Goal: Information Seeking & Learning: Find specific fact

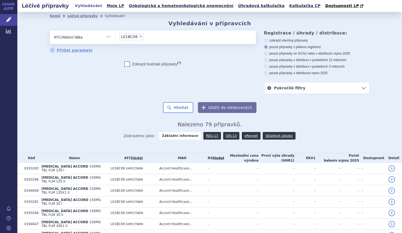
click at [138, 36] on li "× L01BC06" at bounding box center [131, 36] width 24 height 7
click at [115, 36] on select "L01BC06" at bounding box center [115, 37] width 0 height 14
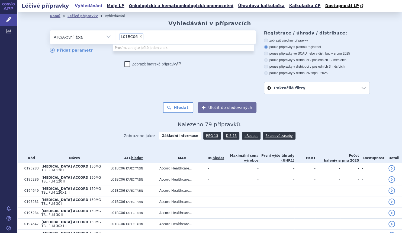
click at [139, 35] on span "×" at bounding box center [140, 36] width 3 height 3
click at [115, 35] on select "L01BC06" at bounding box center [115, 37] width 0 height 14
select select
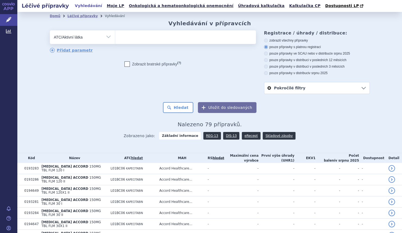
click at [135, 35] on ul at bounding box center [185, 35] width 141 height 11
click at [115, 35] on select at bounding box center [115, 37] width 0 height 14
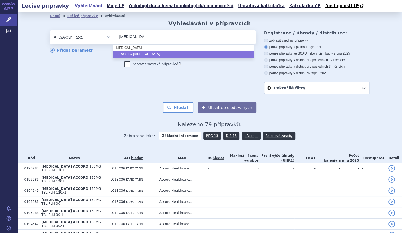
type input "thiotepa"
select select "L01AC01"
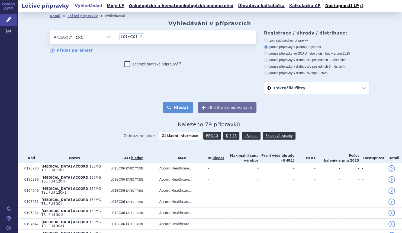
click at [182, 108] on button "Hledat" at bounding box center [178, 107] width 31 height 11
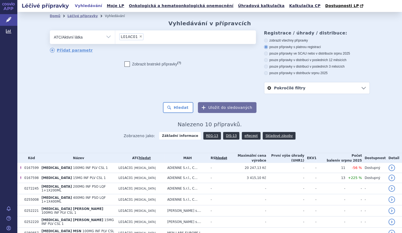
click at [226, 133] on link "DIS-13" at bounding box center [231, 136] width 16 height 8
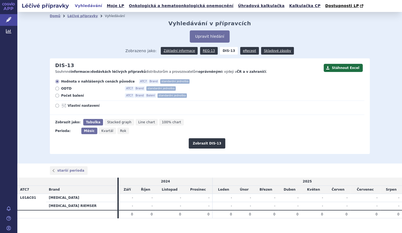
click at [74, 95] on span "Počet balení" at bounding box center [91, 95] width 60 height 4
click at [59, 95] on input "Počet balení ATC7 Brand Balení standardní jednotka" at bounding box center [58, 96] width 4 height 4
radio input "true"
click at [203, 145] on button "Zobrazit DIS-13" at bounding box center [207, 143] width 37 height 10
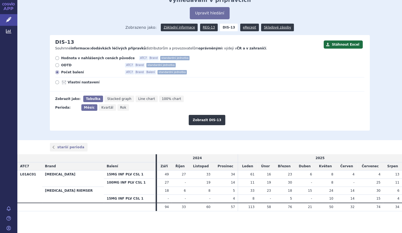
scroll to position [24, 0]
click at [206, 11] on button "Upravit hledání" at bounding box center [210, 13] width 40 height 12
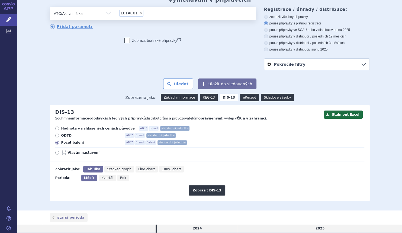
click at [137, 14] on li "× L01AC01" at bounding box center [131, 13] width 24 height 7
click at [115, 14] on select "L01AC01" at bounding box center [115, 14] width 0 height 14
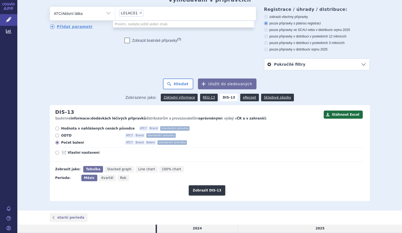
click at [139, 13] on span "×" at bounding box center [140, 12] width 3 height 3
click at [115, 13] on select "L01AC01" at bounding box center [115, 14] width 0 height 14
select select
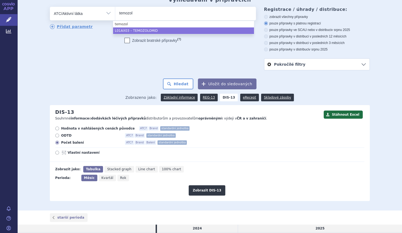
type input "temozol"
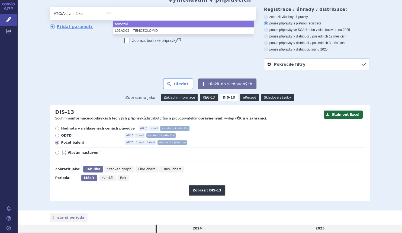
select select "temozol"
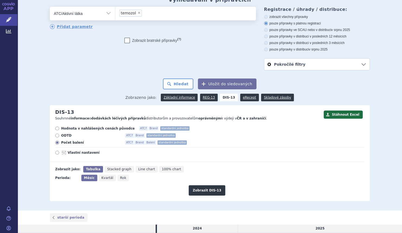
click at [138, 14] on span "×" at bounding box center [139, 12] width 3 height 3
click at [115, 14] on select "temozol" at bounding box center [115, 14] width 0 height 14
select select
click at [135, 14] on ul at bounding box center [185, 12] width 141 height 11
click at [115, 14] on select at bounding box center [115, 14] width 0 height 14
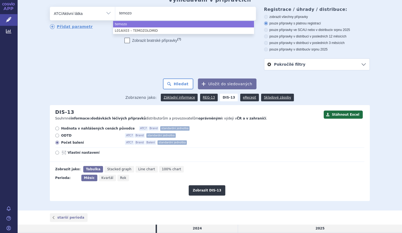
type input "temozo"
select select "L01AX03"
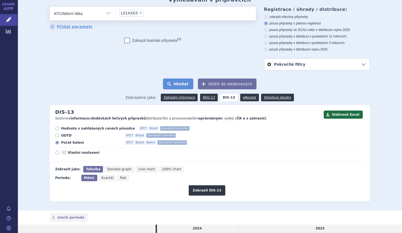
click at [184, 88] on button "Hledat" at bounding box center [178, 83] width 31 height 11
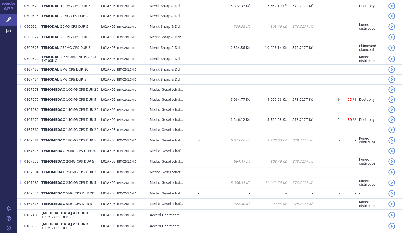
scroll to position [74, 0]
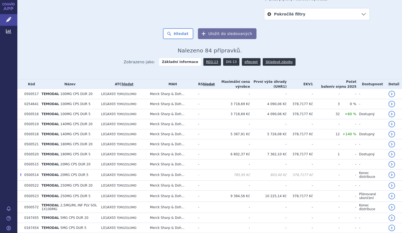
click at [227, 61] on link "DIS-13" at bounding box center [231, 62] width 16 height 8
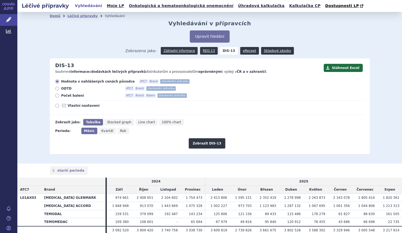
click at [68, 98] on span "Počet balení" at bounding box center [91, 95] width 60 height 4
click at [59, 98] on input "Počet balení ATC7 Brand Balení standardní jednotka" at bounding box center [58, 96] width 4 height 4
radio input "true"
click at [221, 144] on button "Zobrazit DIS-13" at bounding box center [207, 143] width 37 height 10
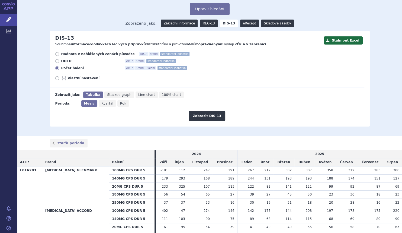
scroll to position [98, 0]
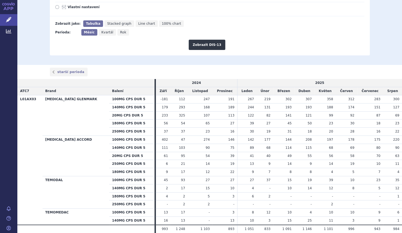
click at [181, 134] on td "37" at bounding box center [179, 131] width 17 height 8
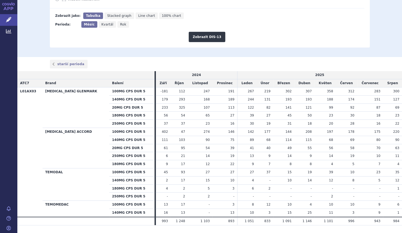
scroll to position [120, 0]
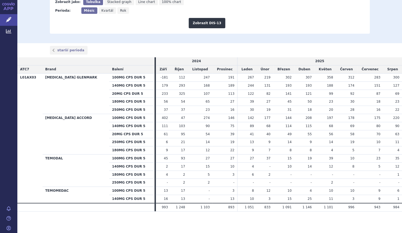
click at [257, 137] on td "40" at bounding box center [265, 134] width 17 height 8
